Goal: Information Seeking & Learning: Learn about a topic

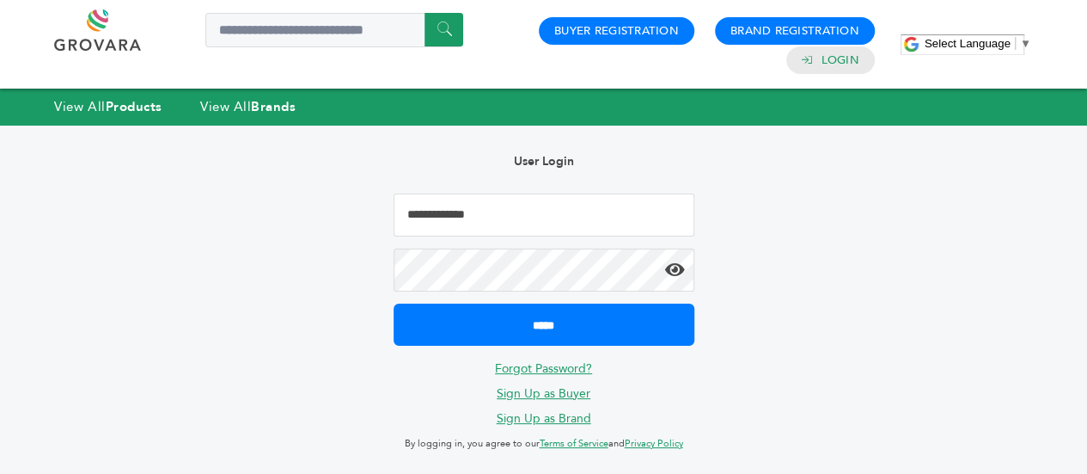
click at [507, 212] on input "Email Address" at bounding box center [544, 214] width 301 height 43
type input "**********"
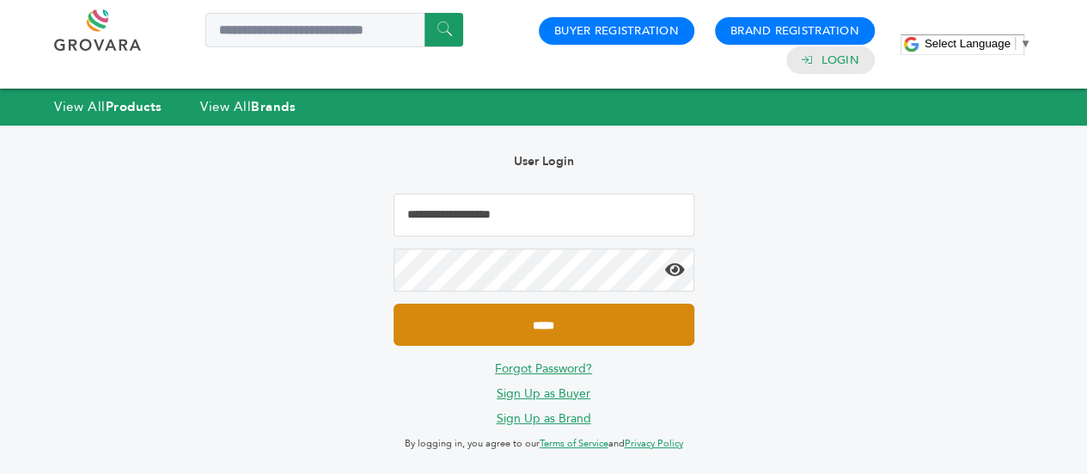
click at [570, 319] on input "*****" at bounding box center [544, 324] width 301 height 42
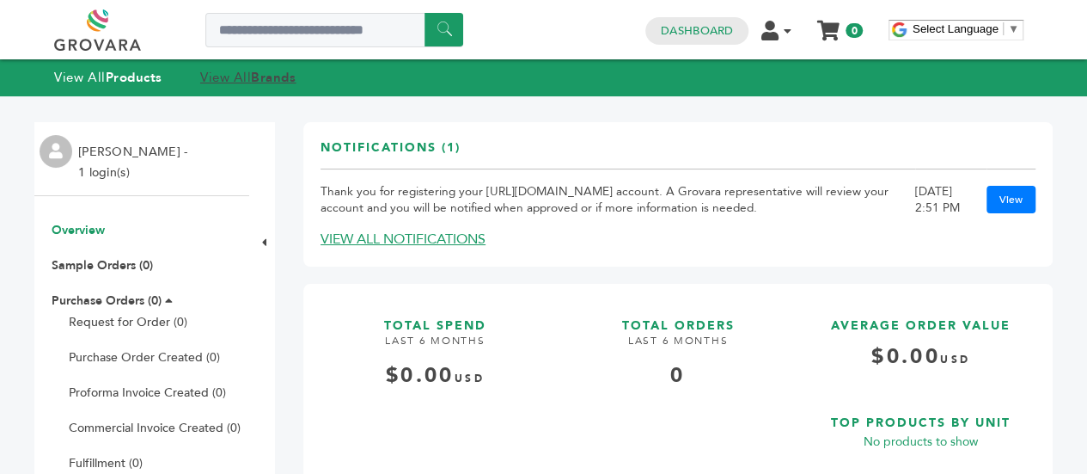
click at [264, 79] on strong "Brands" at bounding box center [273, 77] width 45 height 17
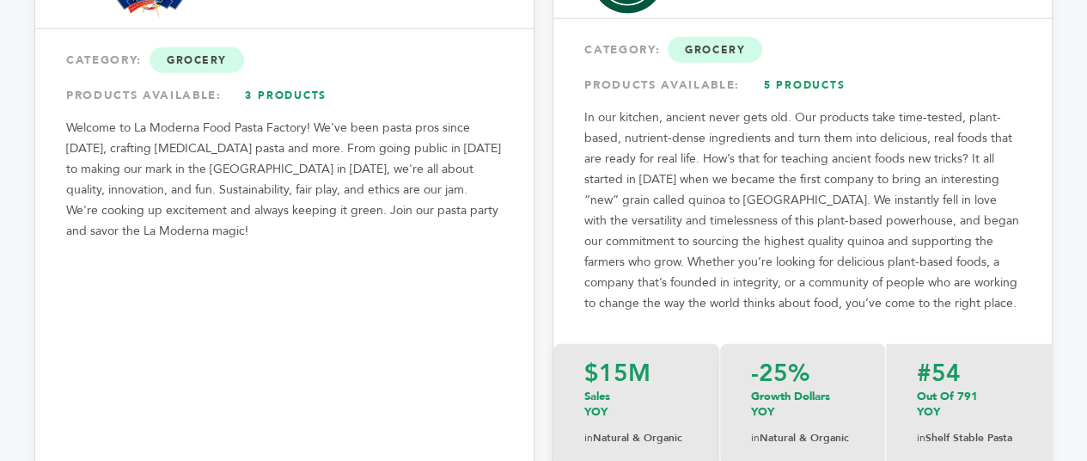
scroll to position [2320, 0]
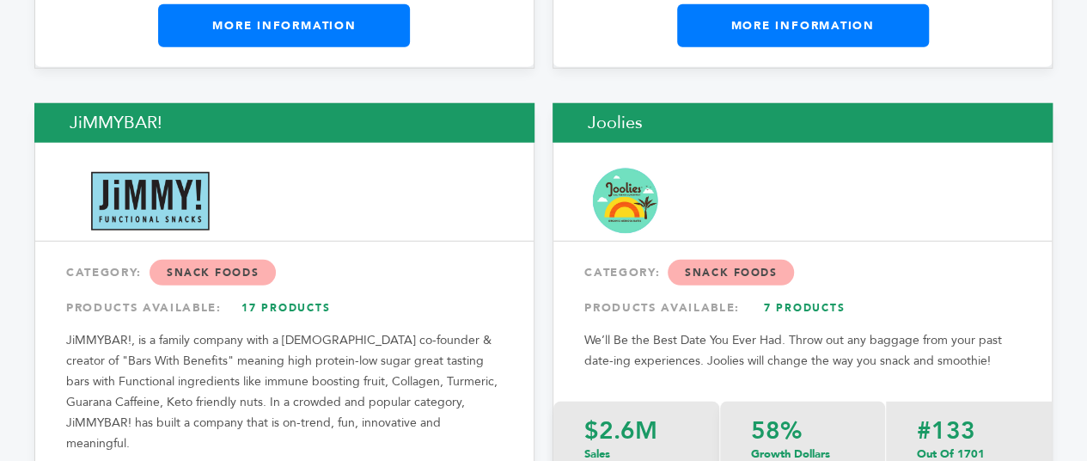
scroll to position [15449, 0]
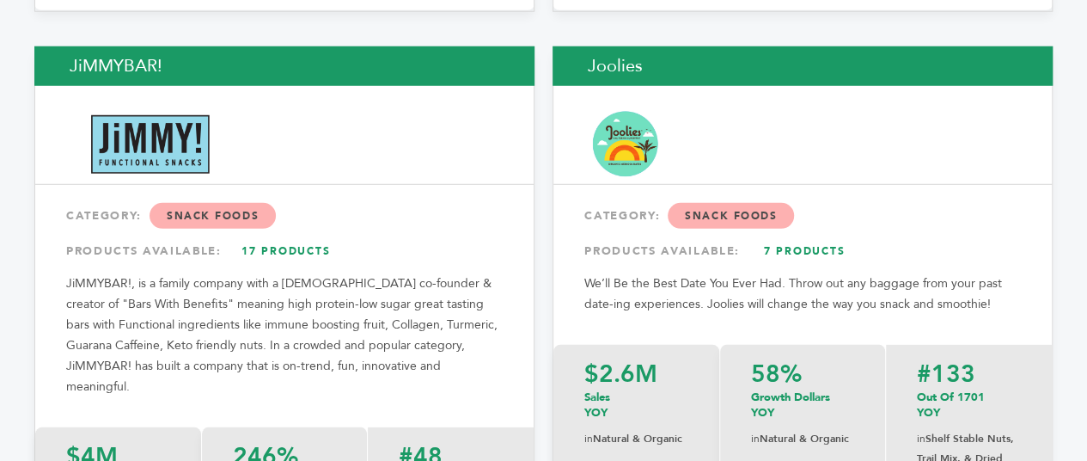
click at [639, 107] on img at bounding box center [625, 143] width 73 height 73
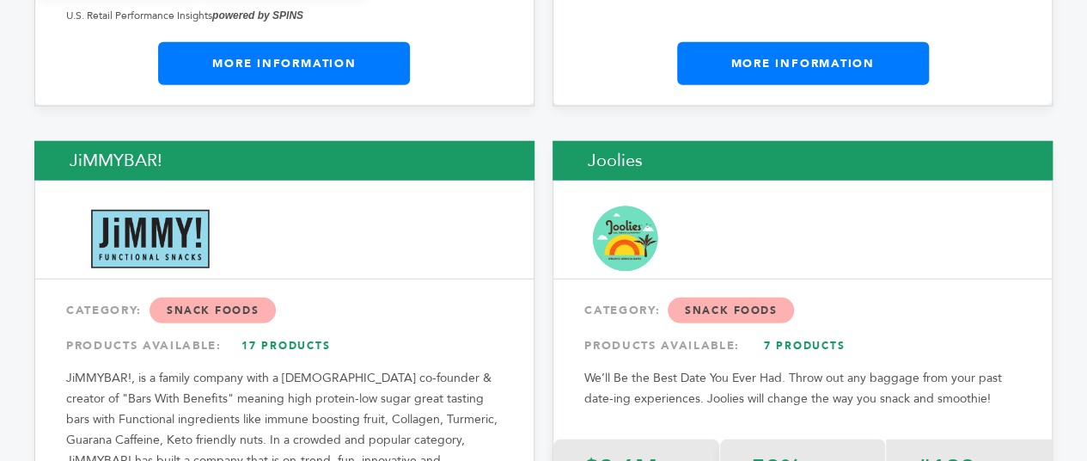
scroll to position [15277, 0]
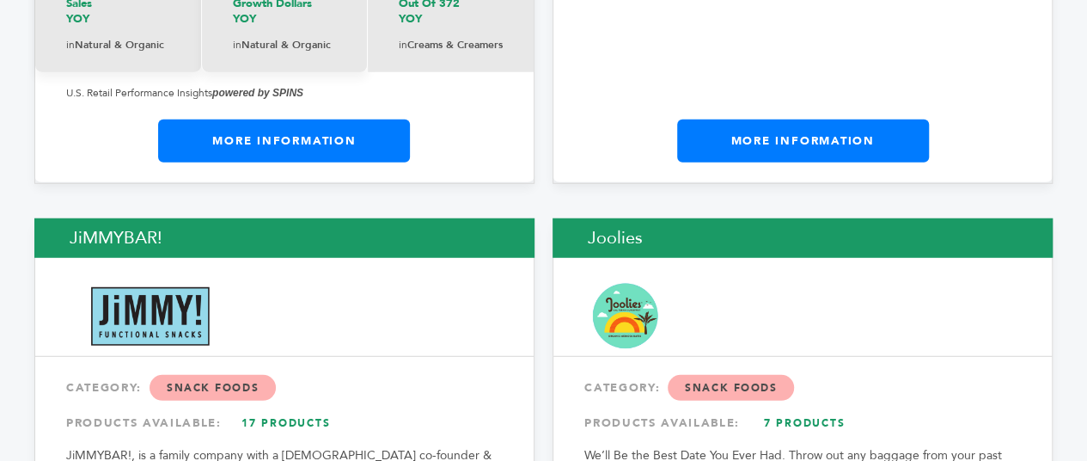
click at [615, 218] on h2 "Joolies" at bounding box center [803, 238] width 500 height 40
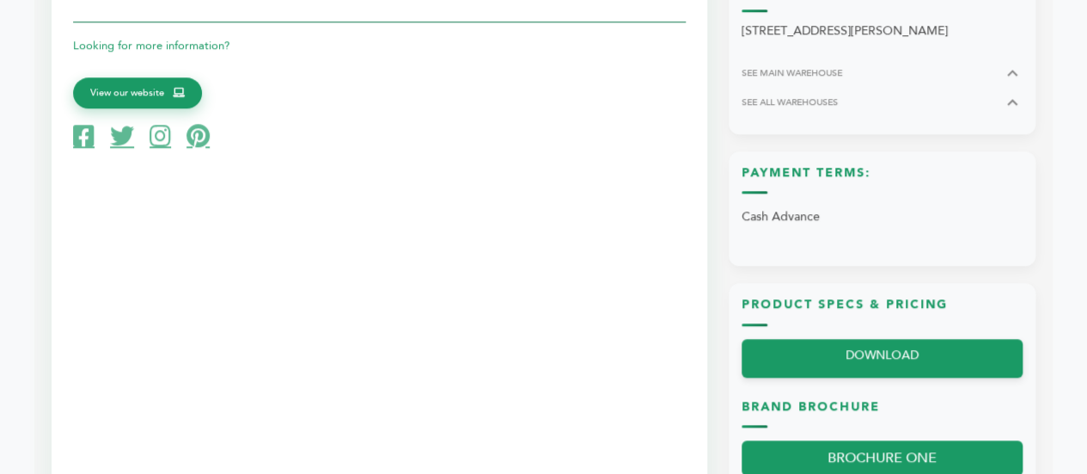
scroll to position [945, 0]
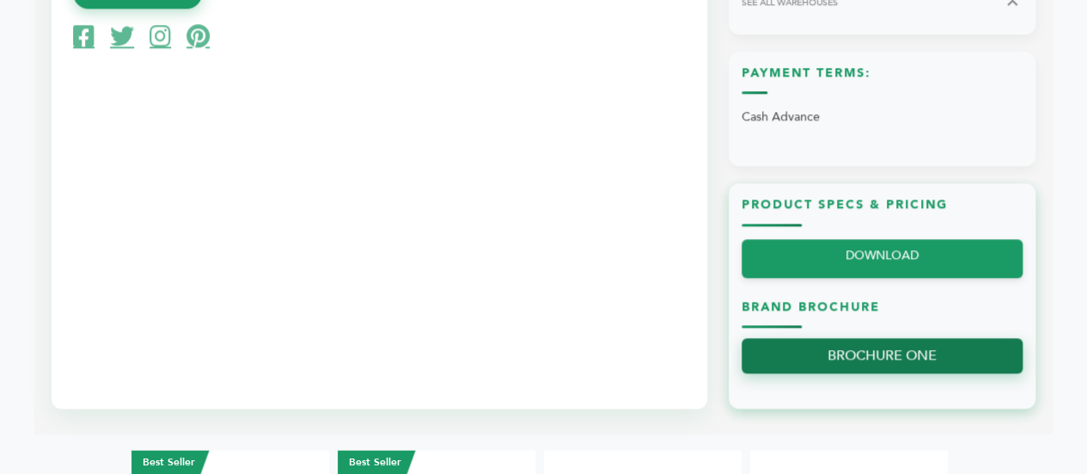
click at [904, 373] on link "BROCHURE ONE" at bounding box center [882, 355] width 281 height 35
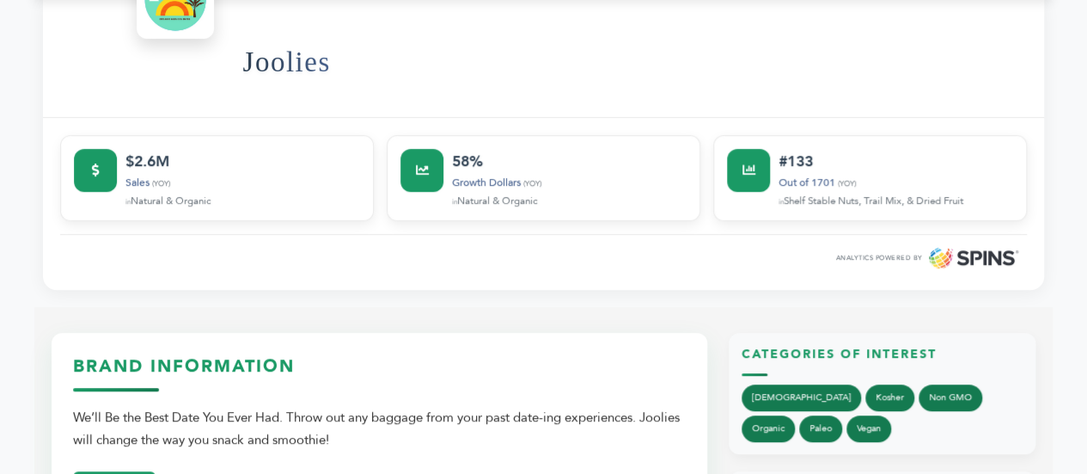
scroll to position [0, 0]
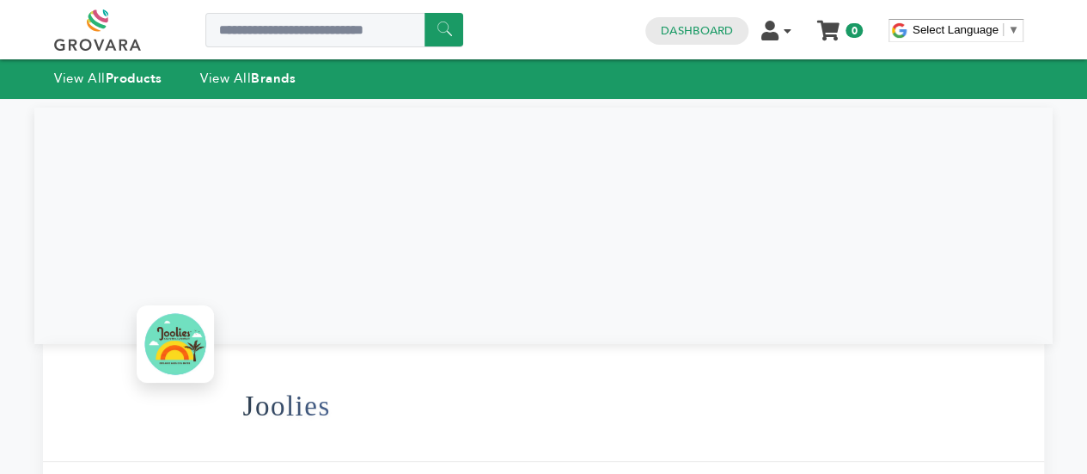
click at [239, 65] on div "View All Products View All Brands" at bounding box center [543, 79] width 1087 height 40
click at [250, 76] on link "View All Brands" at bounding box center [248, 78] width 96 height 17
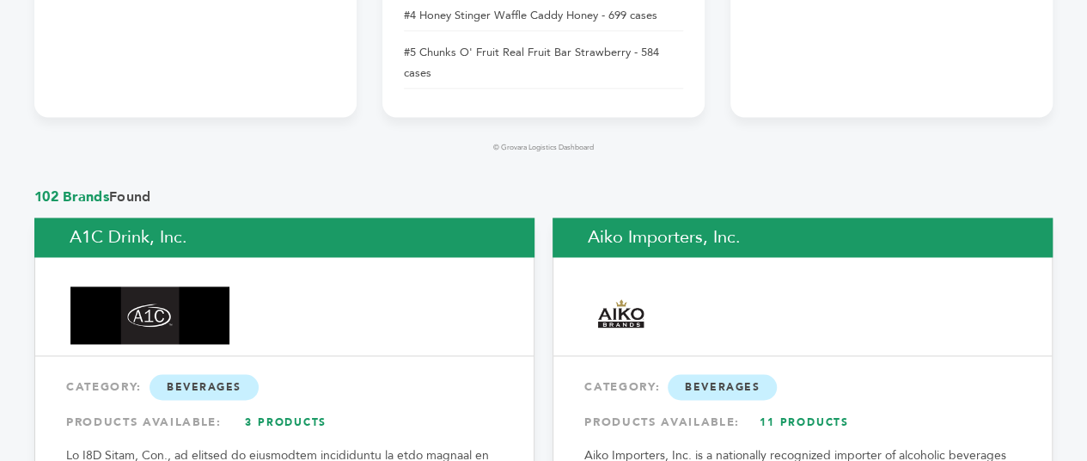
scroll to position [1289, 0]
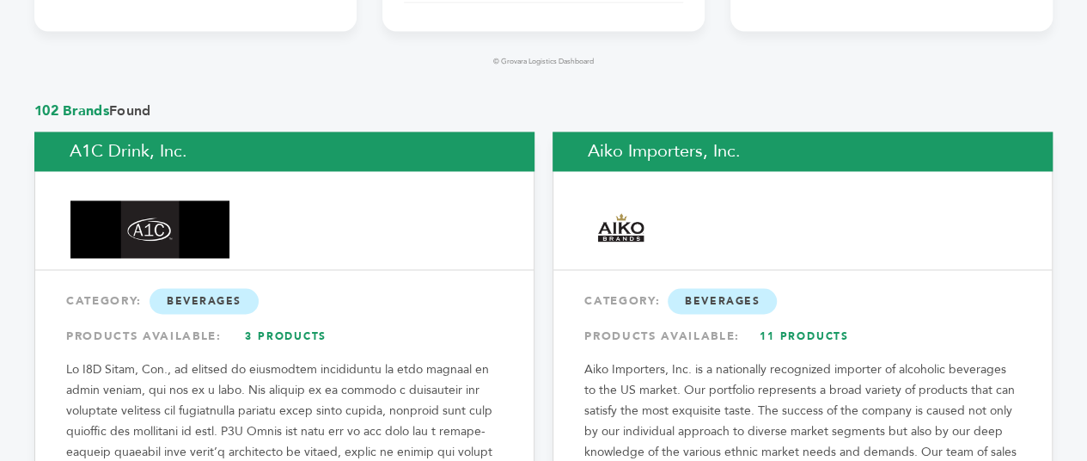
drag, startPoint x: 146, startPoint y: 106, endPoint x: 36, endPoint y: 105, distance: 110.0
click at [36, 105] on span "102 Brands Found" at bounding box center [543, 110] width 1018 height 19
click at [36, 105] on span "102 Brands" at bounding box center [71, 110] width 75 height 19
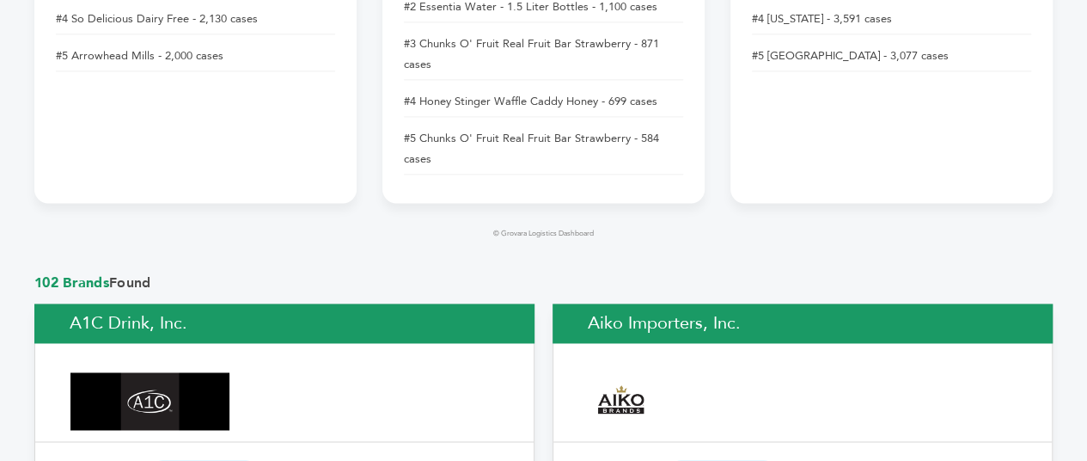
scroll to position [1375, 0]
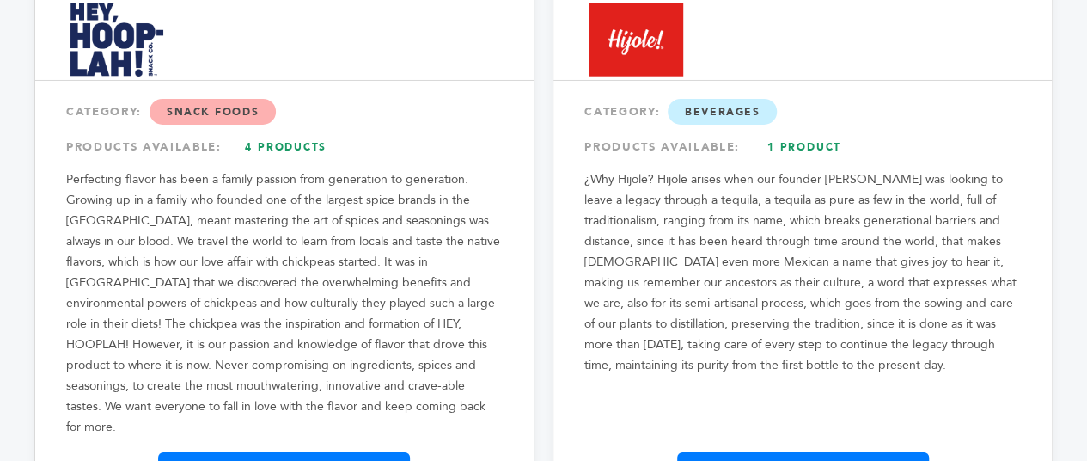
scroll to position [12853, 0]
